Goal: Contribute content: Add original content to the website for others to see

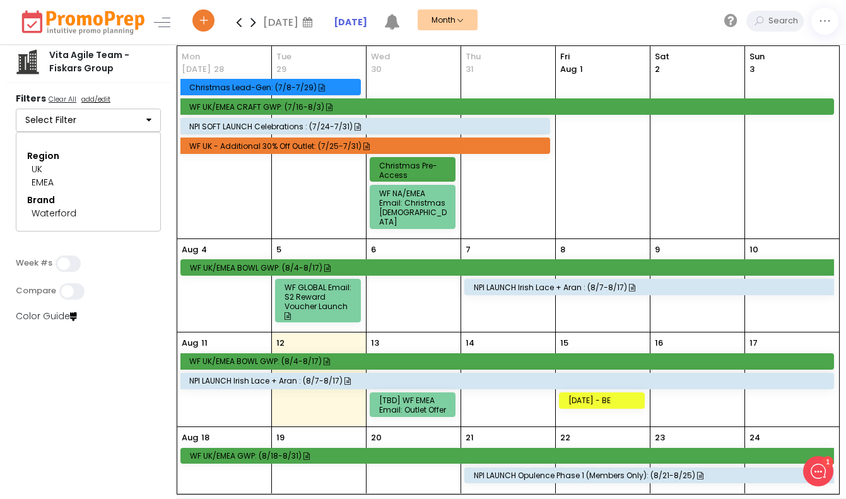
scroll to position [112, 0]
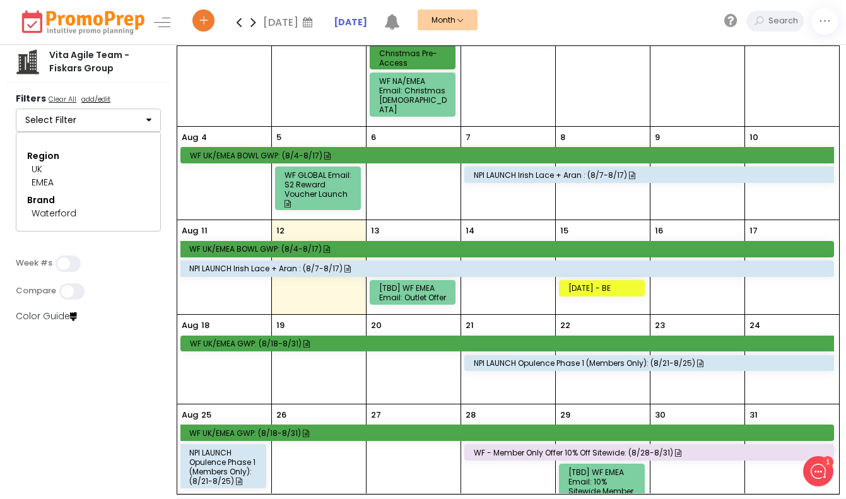
click at [255, 20] on icon at bounding box center [253, 21] width 15 height 25
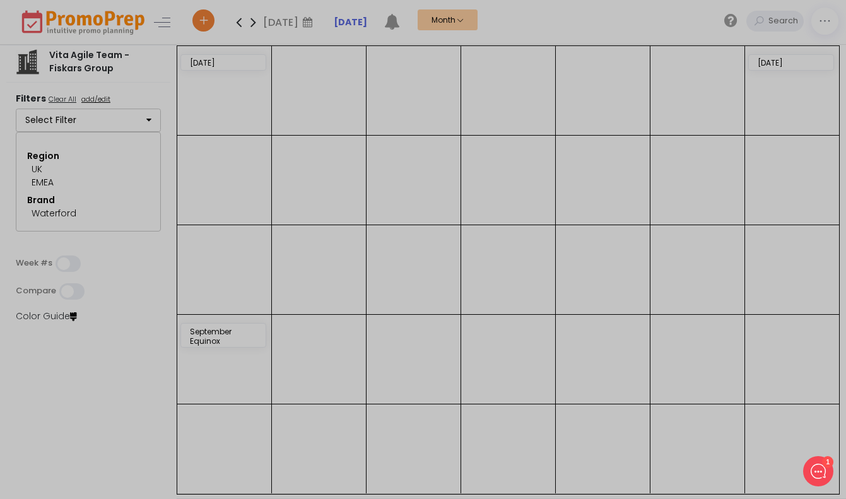
scroll to position [0, 0]
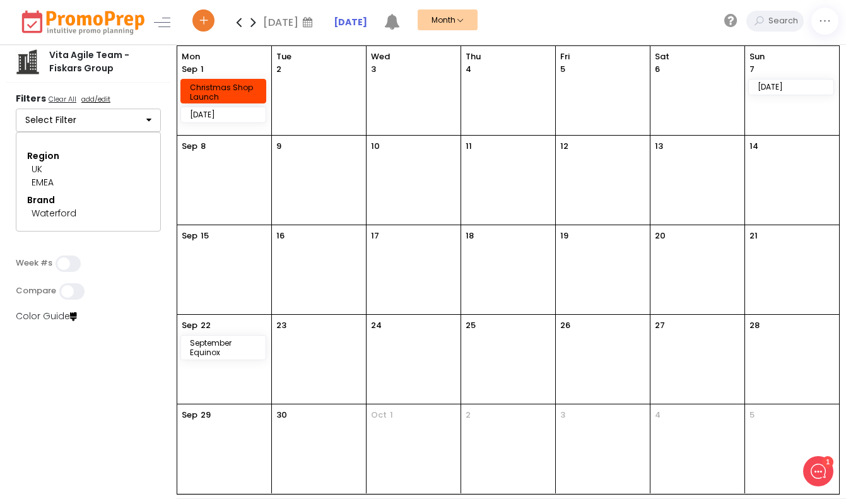
click at [120, 121] on button "Select Filter" at bounding box center [88, 120] width 145 height 24
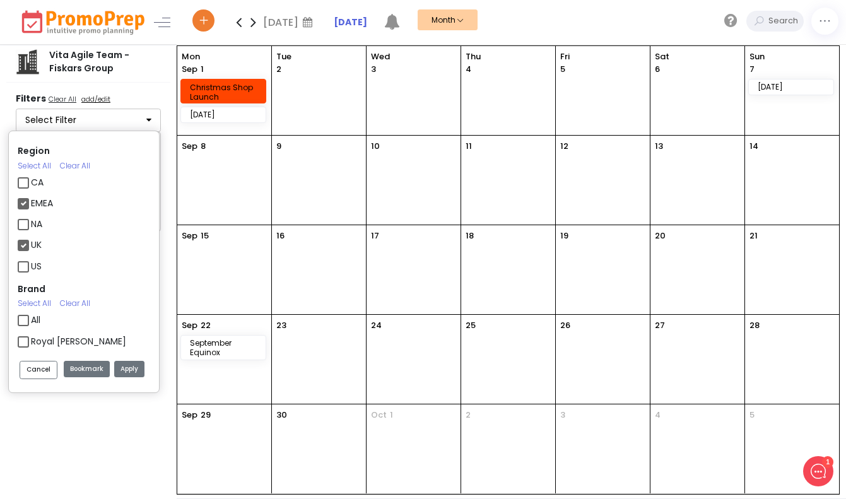
click at [31, 377] on label "Waterford" at bounding box center [53, 383] width 45 height 13
click at [31, 374] on input "Waterford" at bounding box center [35, 378] width 8 height 8
checkbox input "false"
click at [31, 238] on label "UK" at bounding box center [36, 244] width 11 height 13
click at [31, 236] on input "UK" at bounding box center [35, 240] width 8 height 8
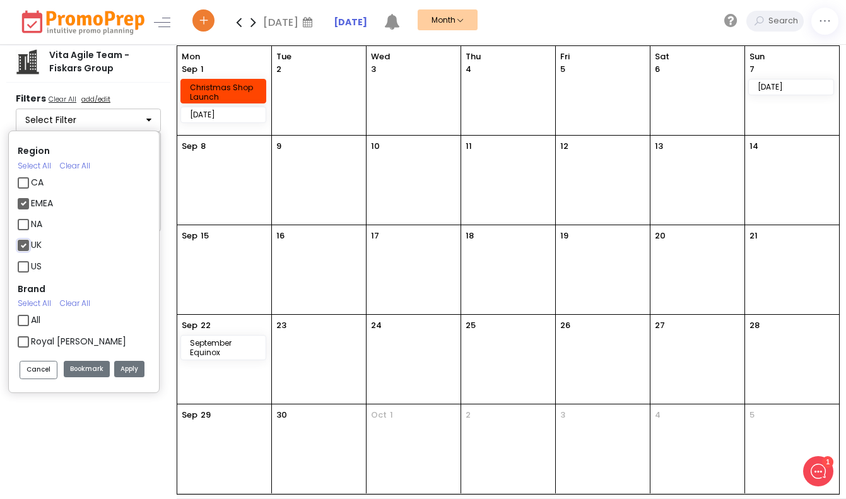
checkbox input "false"
click at [23, 173] on div "CA" at bounding box center [84, 183] width 132 height 21
click at [31, 197] on label "EMEA" at bounding box center [42, 203] width 22 height 13
click at [31, 194] on input "EMEA" at bounding box center [35, 198] width 8 height 8
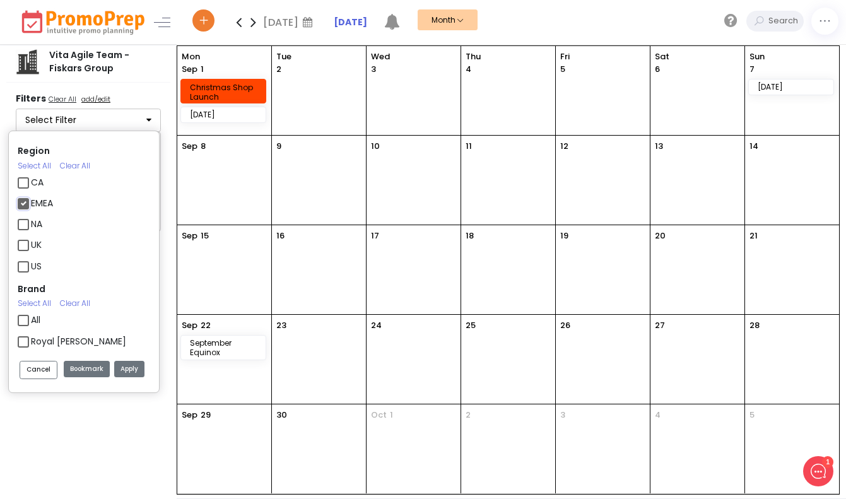
checkbox input "false"
click at [31, 218] on label "NA" at bounding box center [36, 224] width 11 height 13
click at [31, 215] on input "NA" at bounding box center [35, 219] width 8 height 8
checkbox input "true"
click at [31, 377] on label "Waterford" at bounding box center [53, 383] width 45 height 13
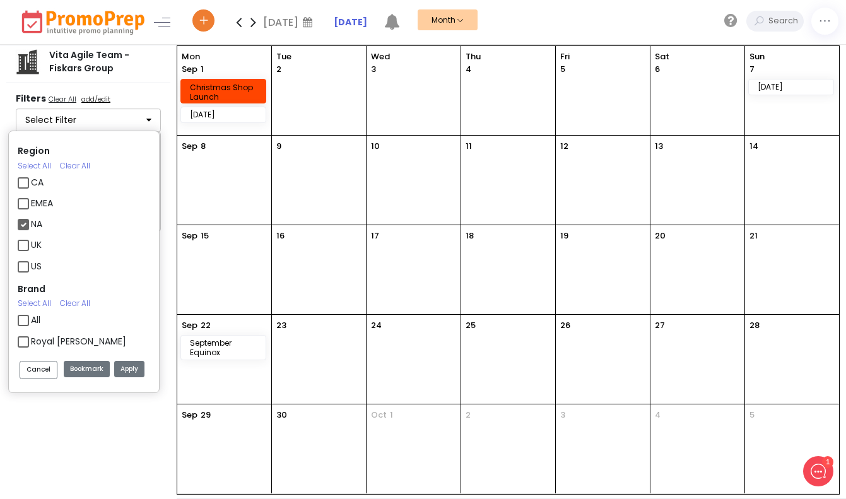
click at [31, 374] on input "Waterford" at bounding box center [35, 378] width 8 height 8
checkbox input "true"
click at [31, 260] on label "US" at bounding box center [36, 266] width 11 height 13
click at [31, 257] on input "US" at bounding box center [35, 261] width 8 height 8
checkbox input "true"
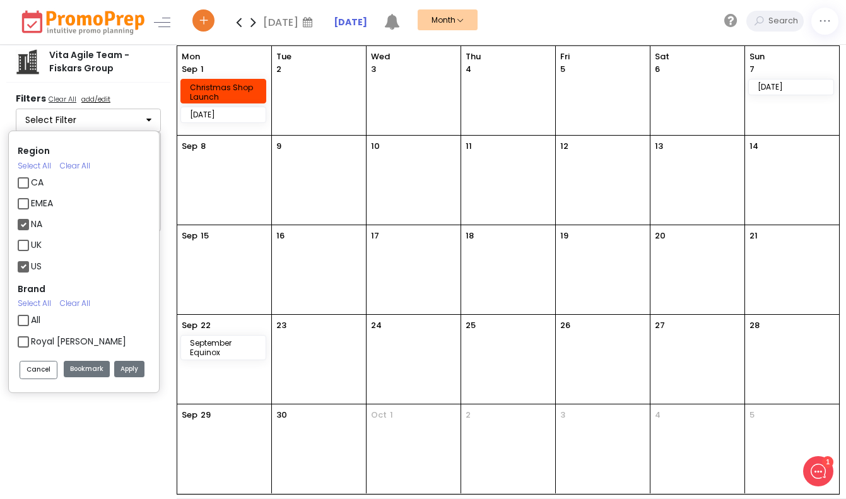
click at [31, 176] on label "CA" at bounding box center [37, 182] width 13 height 13
click at [31, 173] on input "CA" at bounding box center [35, 177] width 8 height 8
checkbox input "true"
click at [131, 372] on button "Apply" at bounding box center [129, 369] width 30 height 17
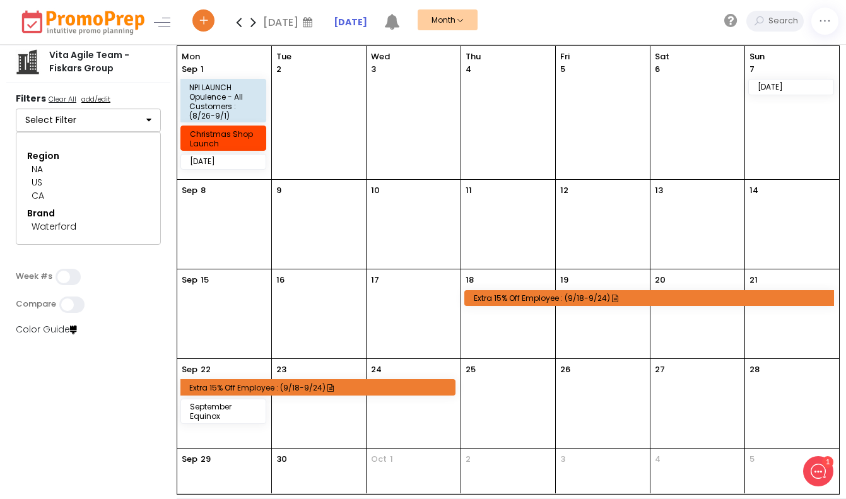
click at [255, 23] on icon at bounding box center [253, 21] width 15 height 25
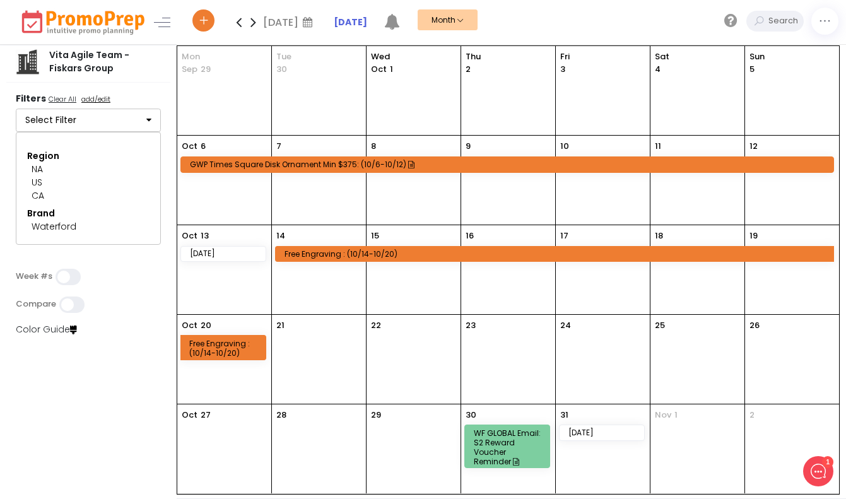
click at [204, 21] on icon at bounding box center [203, 22] width 11 height 4
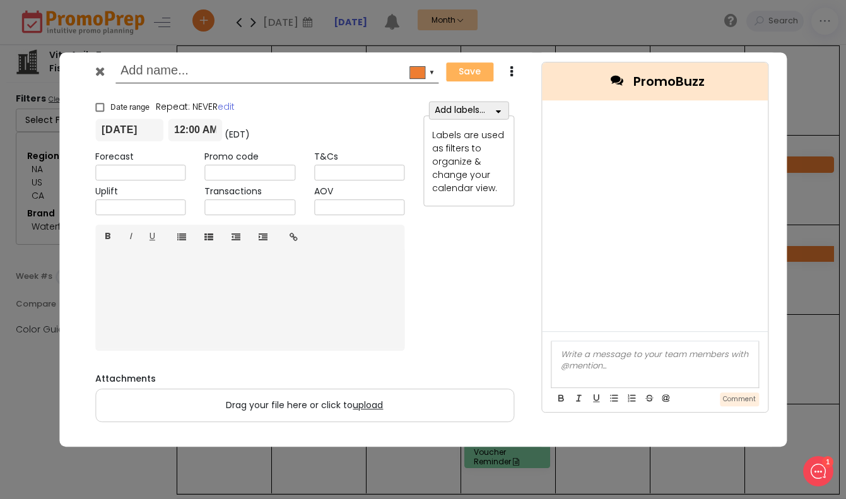
click at [199, 74] on input "text" at bounding box center [274, 72] width 308 height 23
type input "Canadian [DATE]"
click at [127, 127] on input "[DATE]" at bounding box center [129, 130] width 68 height 23
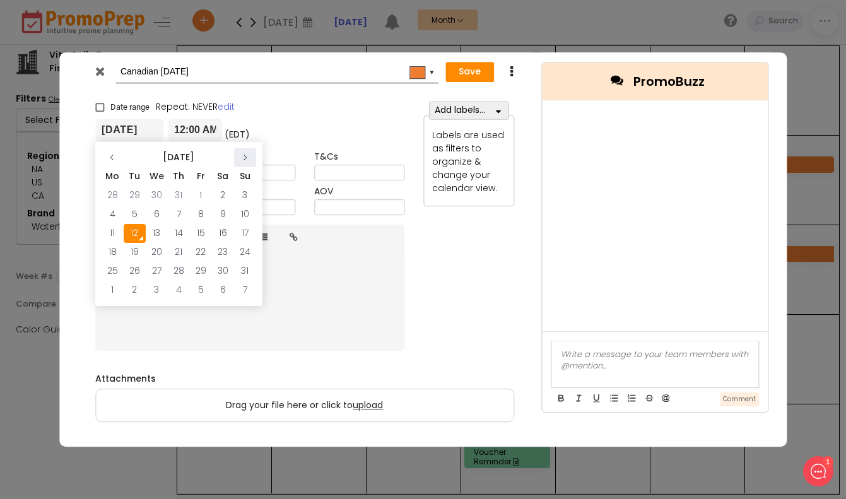
click at [243, 154] on icon at bounding box center [245, 158] width 8 height 8
click at [117, 232] on td "13" at bounding box center [113, 233] width 22 height 19
type input "[DATE]"
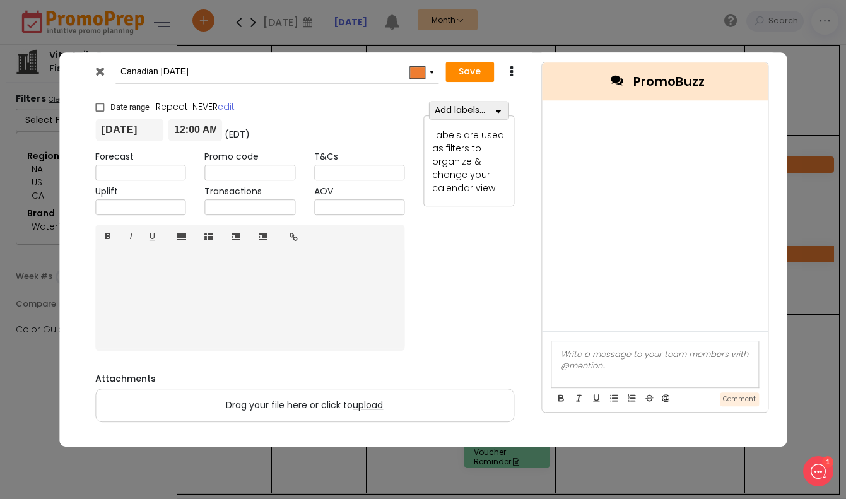
click at [417, 73] on div at bounding box center [417, 72] width 15 height 11
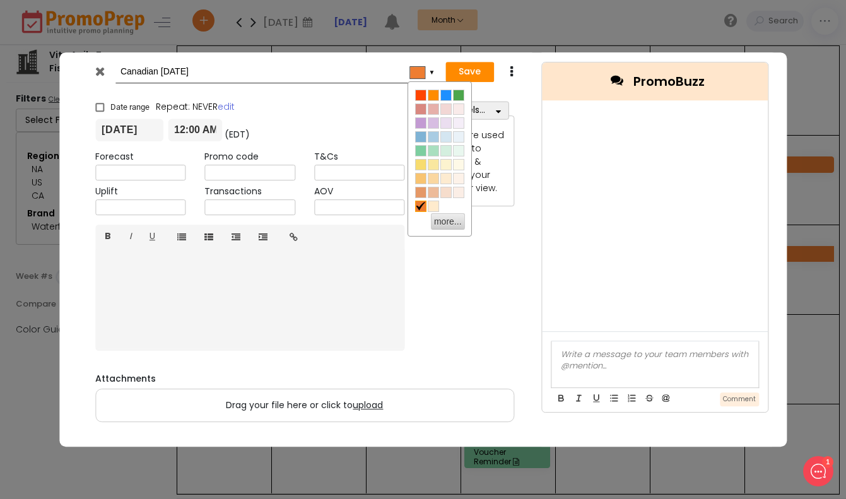
click at [446, 204] on div at bounding box center [439, 206] width 50 height 14
click at [458, 202] on div at bounding box center [439, 206] width 50 height 14
click at [456, 122] on span at bounding box center [459, 123] width 10 height 10
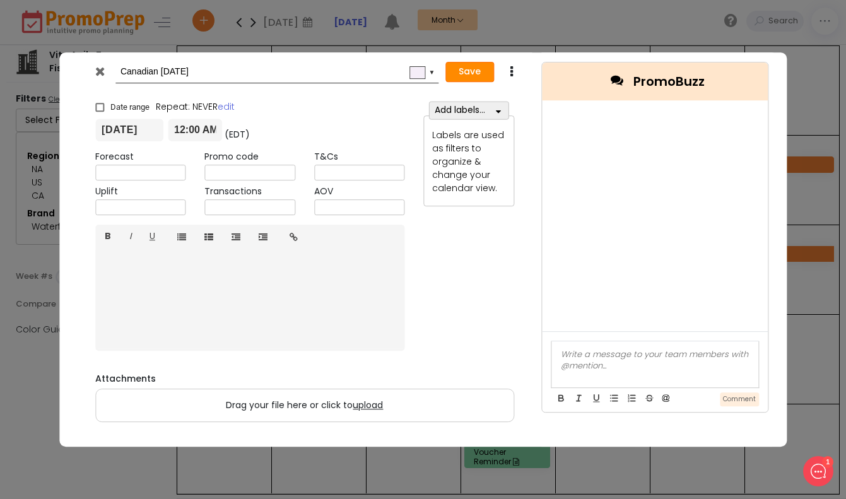
click at [475, 74] on button "Save" at bounding box center [469, 72] width 49 height 20
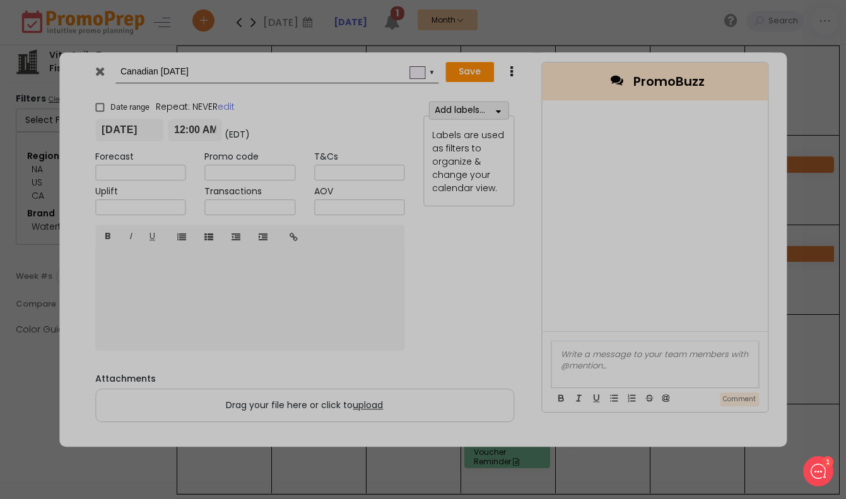
checkbox input "true"
type input "[DATE]"
type input "00:00"
type input "[DATE]"
type input "23:59"
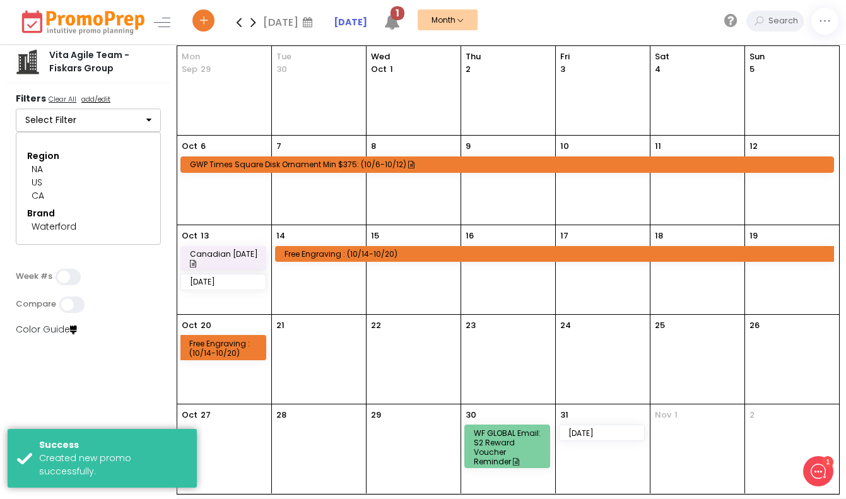
click at [206, 256] on div "Canadian [DATE]" at bounding box center [225, 258] width 71 height 19
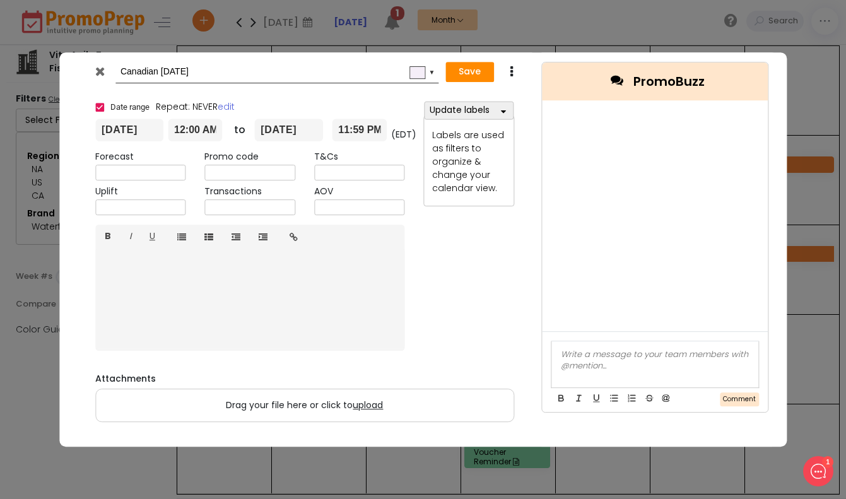
click at [489, 106] on button "Update labels" at bounding box center [469, 110] width 90 height 18
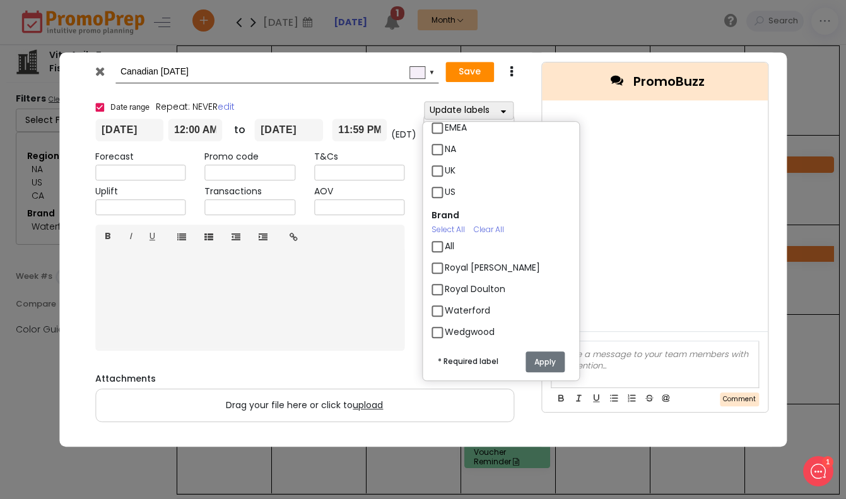
scroll to position [89, 0]
click at [445, 289] on label "Waterford" at bounding box center [467, 288] width 45 height 13
click at [445, 288] on input "Waterford" at bounding box center [449, 283] width 8 height 8
checkbox input "true"
click at [445, 310] on label "Wedgwood" at bounding box center [470, 309] width 50 height 13
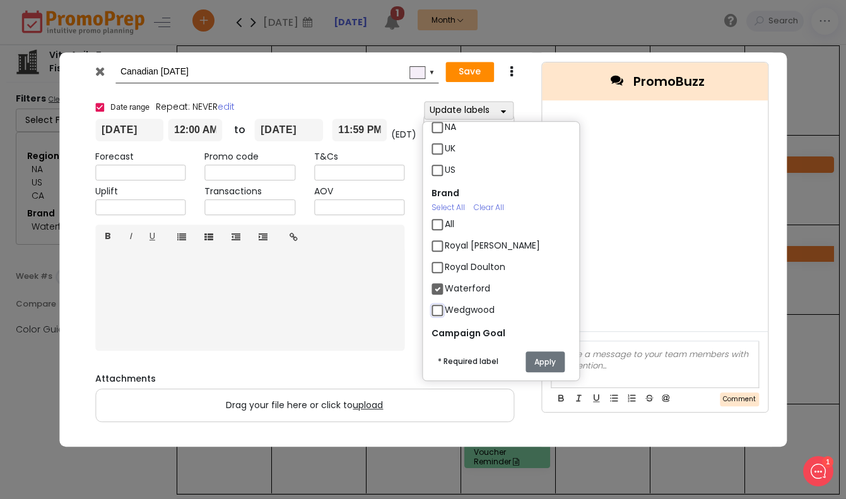
click at [445, 309] on input "Wedgwood" at bounding box center [449, 305] width 8 height 8
checkbox input "true"
click at [445, 267] on label "Royal Doulton" at bounding box center [475, 266] width 61 height 13
click at [445, 266] on input "Royal Doulton" at bounding box center [449, 262] width 8 height 8
checkbox input "true"
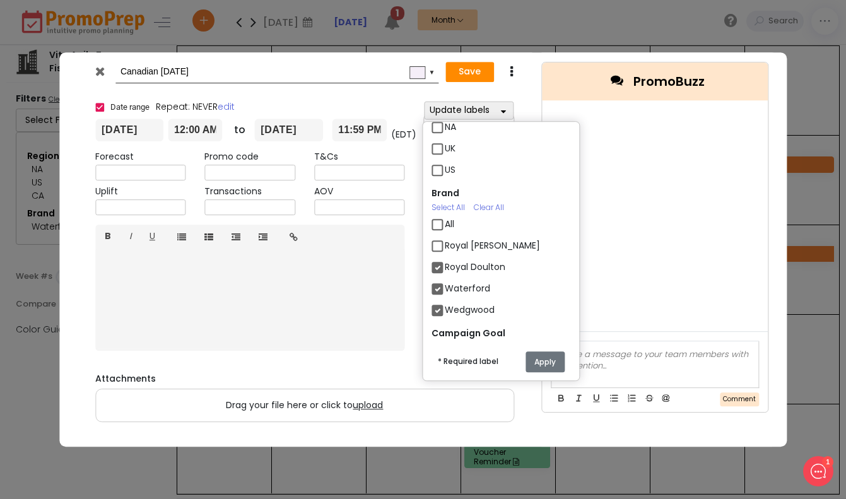
click at [445, 249] on label "Royal [PERSON_NAME]" at bounding box center [492, 245] width 95 height 13
click at [445, 245] on input "Royal [PERSON_NAME]" at bounding box center [449, 241] width 8 height 8
checkbox input "true"
click at [445, 168] on label "US" at bounding box center [450, 169] width 11 height 13
click at [445, 168] on input "US" at bounding box center [449, 165] width 8 height 8
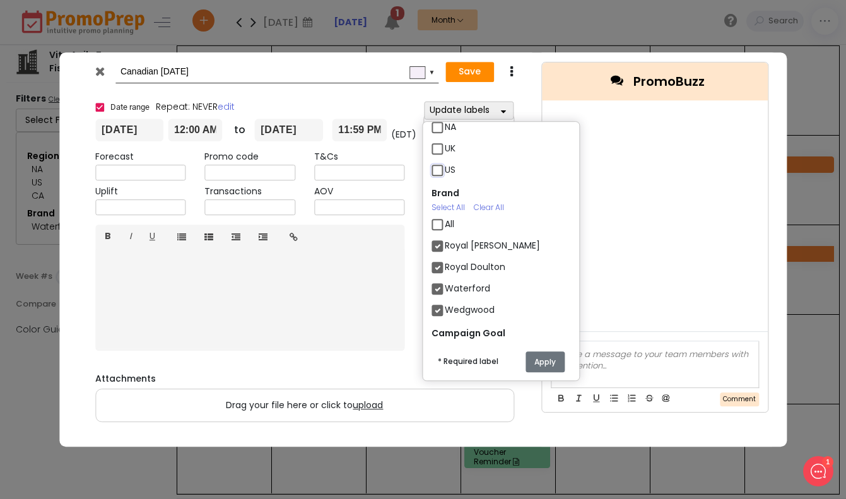
checkbox input "true"
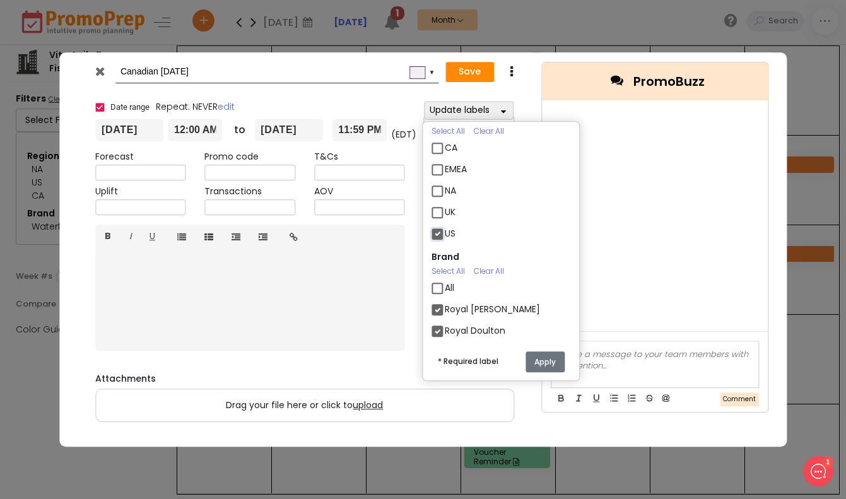
scroll to position [19, 0]
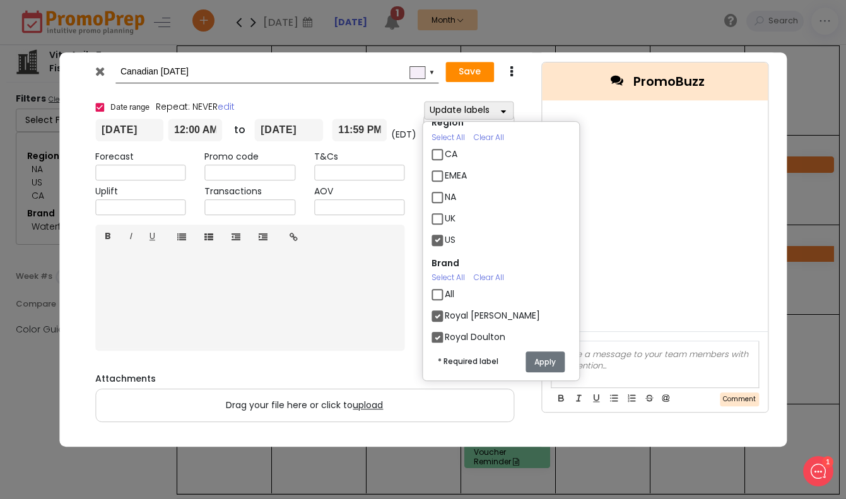
click at [445, 154] on label "CA" at bounding box center [451, 154] width 13 height 13
click at [445, 153] on input "CA" at bounding box center [449, 149] width 8 height 8
checkbox input "true"
click at [434, 189] on div "NA" at bounding box center [500, 198] width 139 height 21
click at [445, 197] on label "NA" at bounding box center [450, 196] width 11 height 13
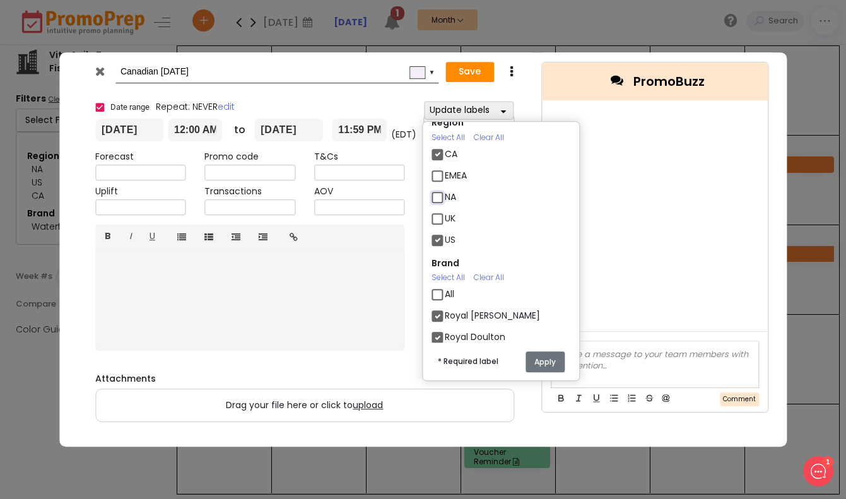
click at [445, 196] on input "NA" at bounding box center [449, 192] width 8 height 8
checkbox input "true"
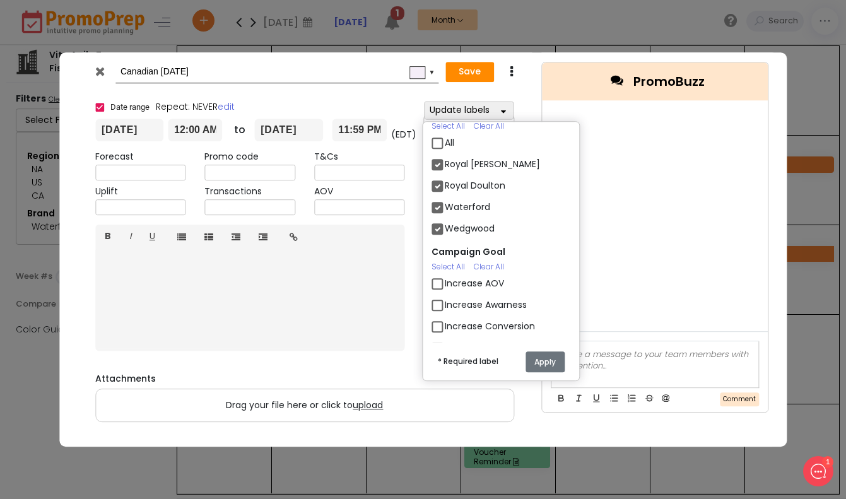
scroll to position [143, 0]
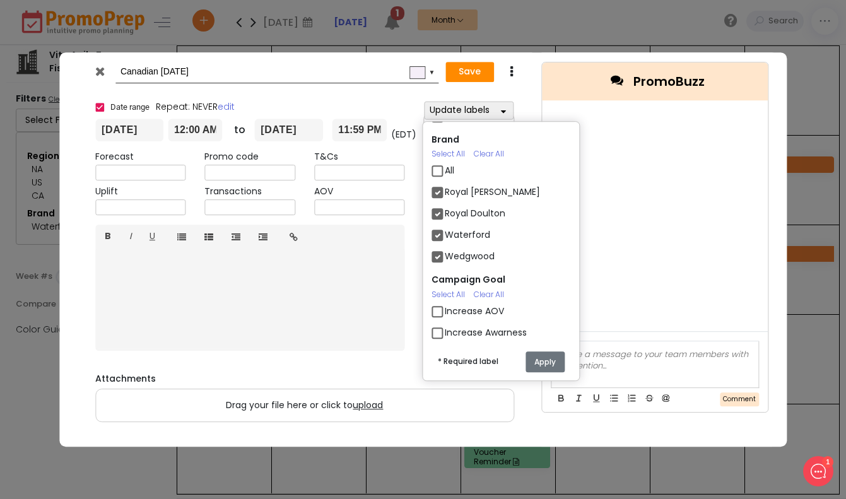
click at [550, 359] on button "Apply" at bounding box center [544, 361] width 39 height 21
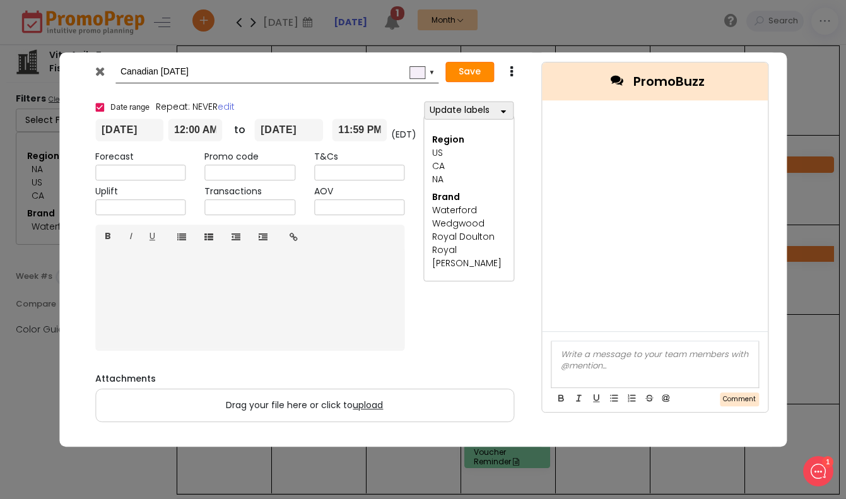
click at [481, 70] on button "Save" at bounding box center [469, 72] width 49 height 20
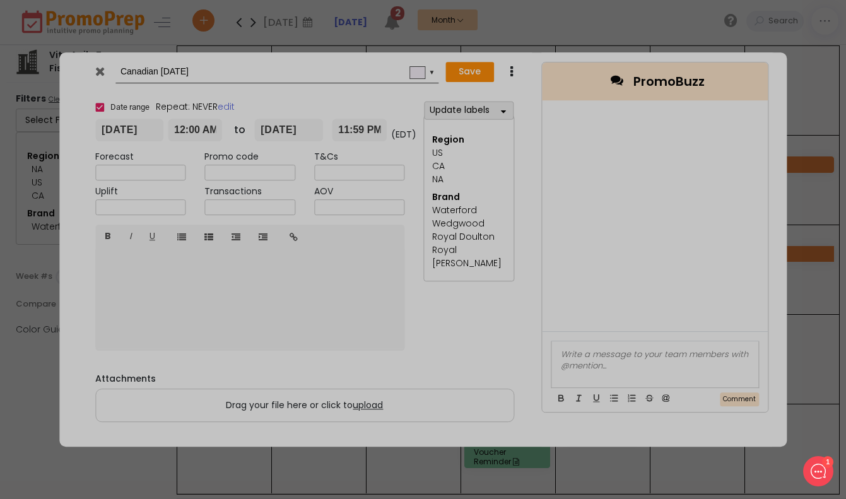
type input "[DATE]"
type input "00:00"
type input "[DATE]"
type input "23:59"
